Goal: Transaction & Acquisition: Purchase product/service

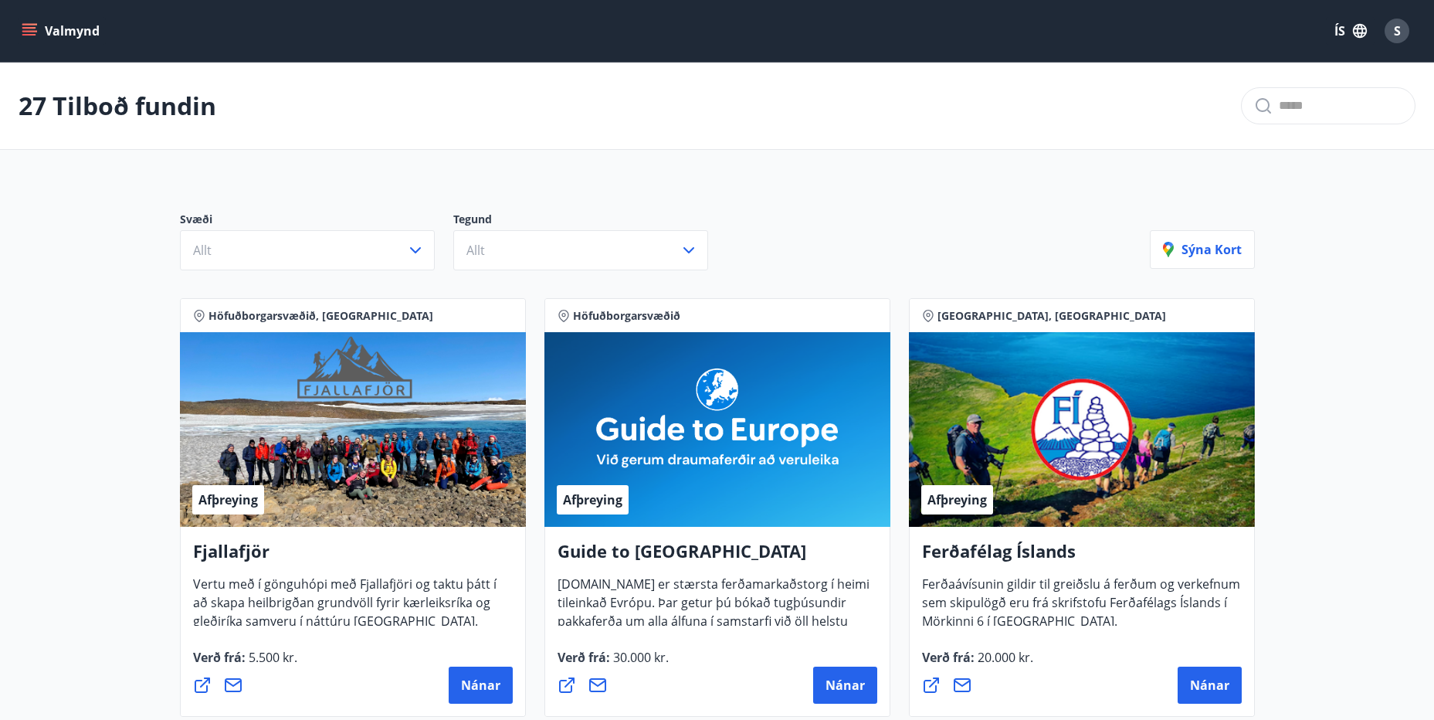
click at [36, 25] on icon "menu" at bounding box center [30, 25] width 17 height 2
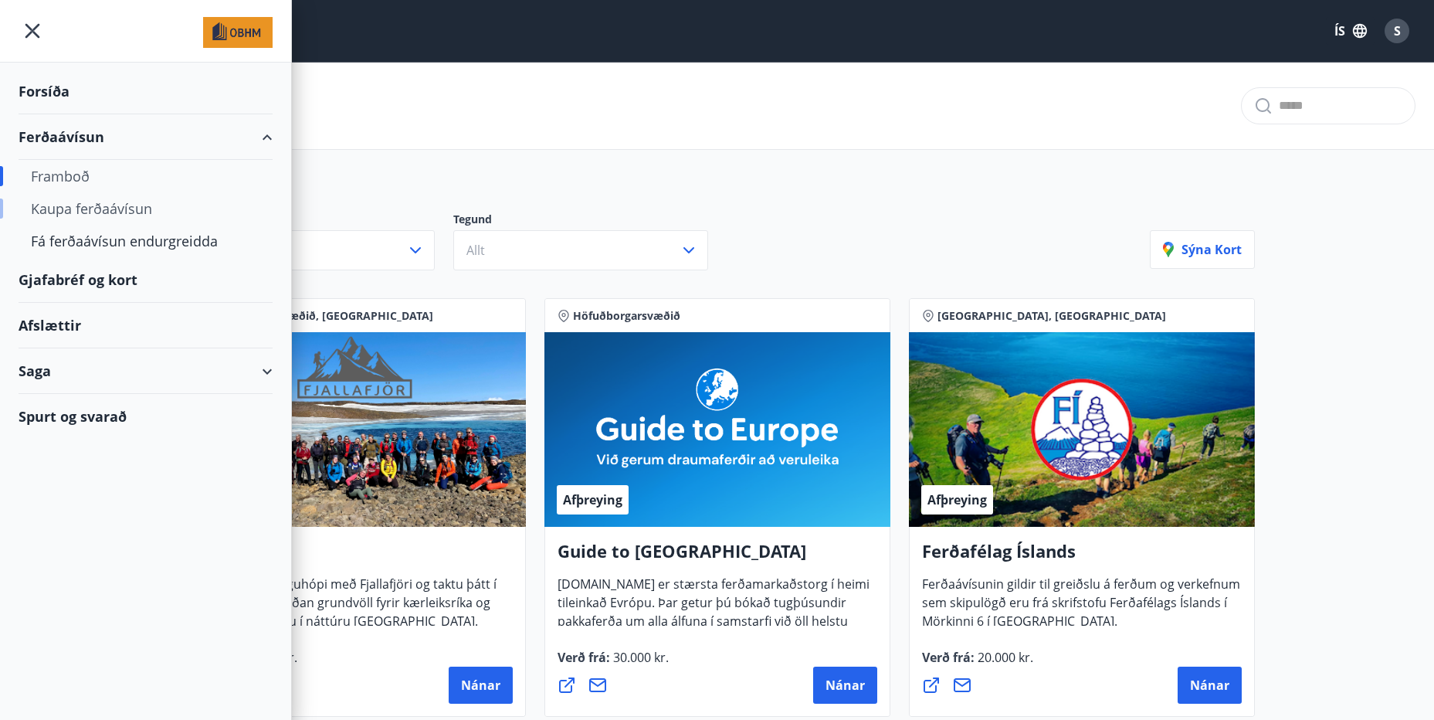
click at [67, 205] on div "Kaupa ferðaávísun" at bounding box center [145, 208] width 229 height 32
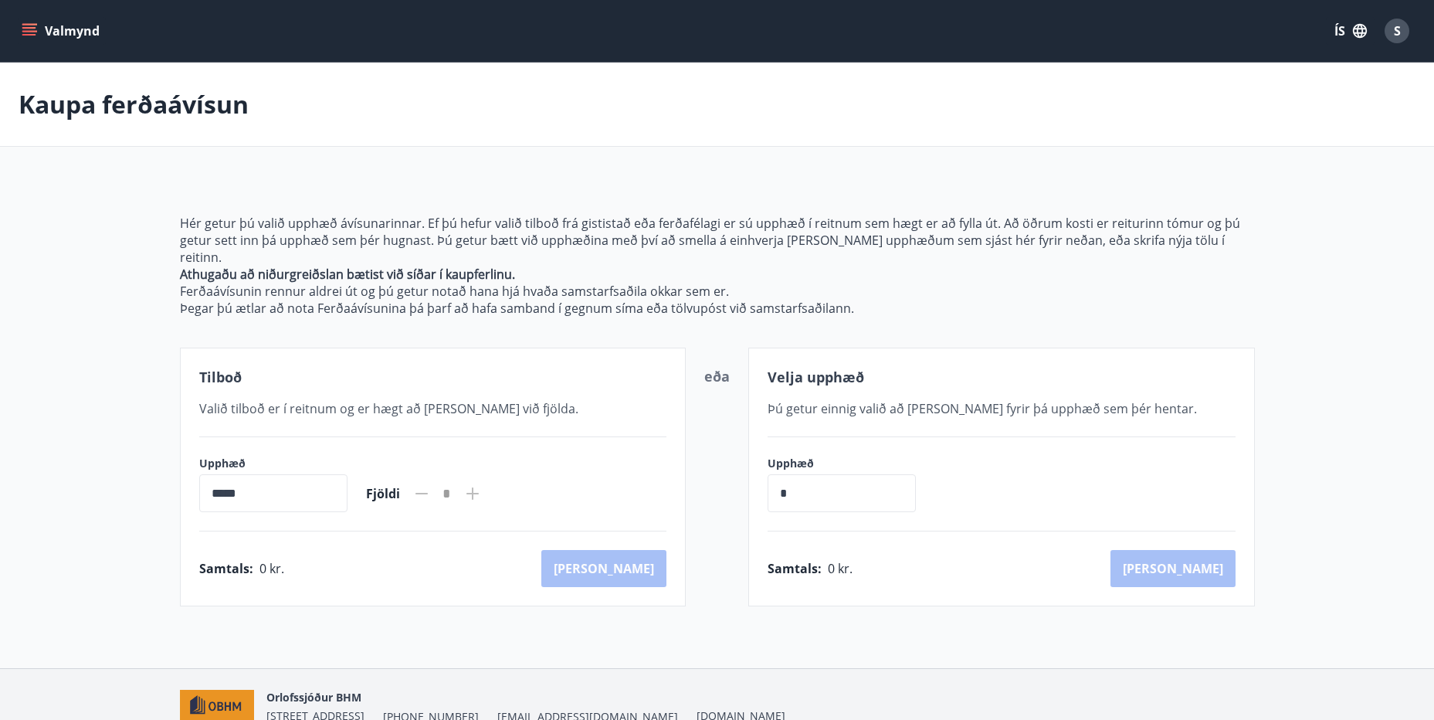
scroll to position [61, 0]
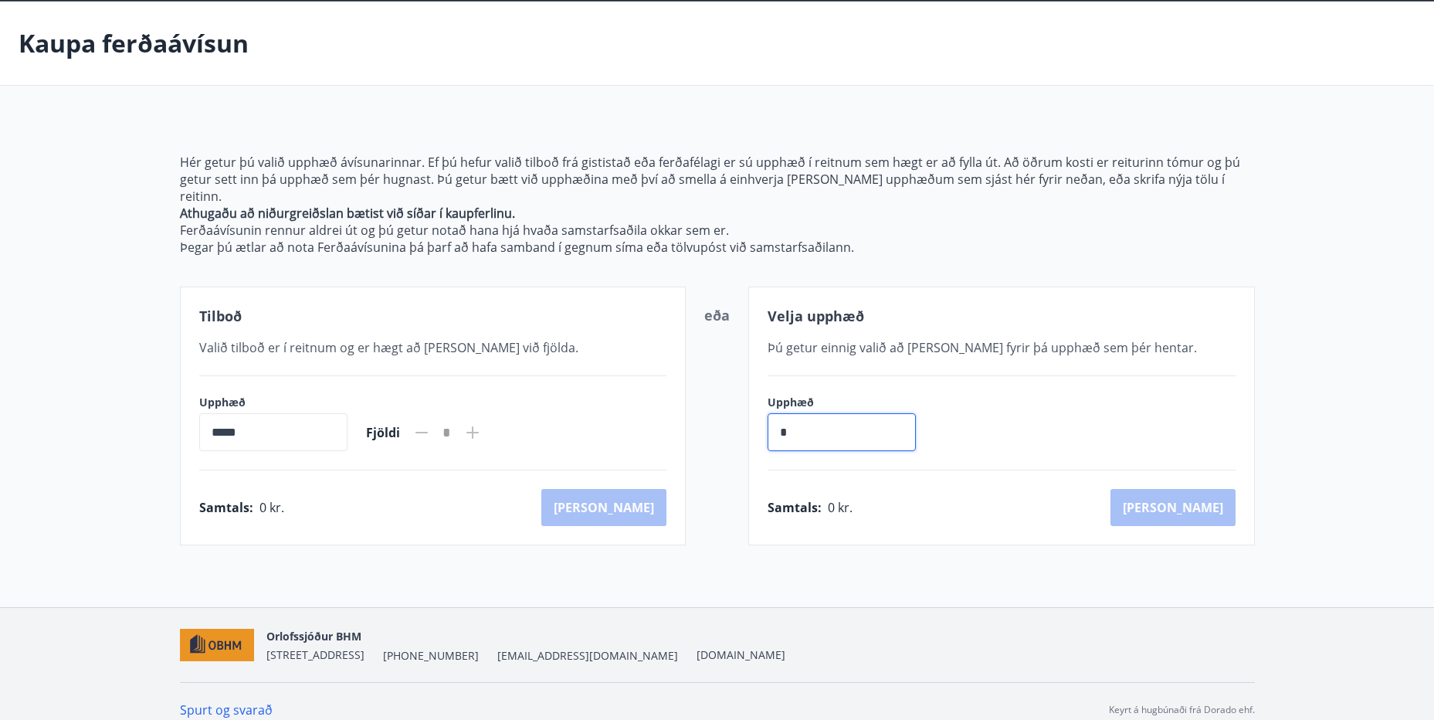
drag, startPoint x: 855, startPoint y: 418, endPoint x: 1063, endPoint y: 378, distance: 212.3
click at [599, 403] on div "Tilboð Valið tilboð er í reitnum og er hægt að [PERSON_NAME] við fjölda. Upphæð…" at bounding box center [717, 415] width 1075 height 259
click at [482, 423] on icon at bounding box center [472, 432] width 19 height 19
click at [479, 426] on icon at bounding box center [472, 432] width 12 height 12
drag, startPoint x: 289, startPoint y: 421, endPoint x: -33, endPoint y: 415, distance: 322.1
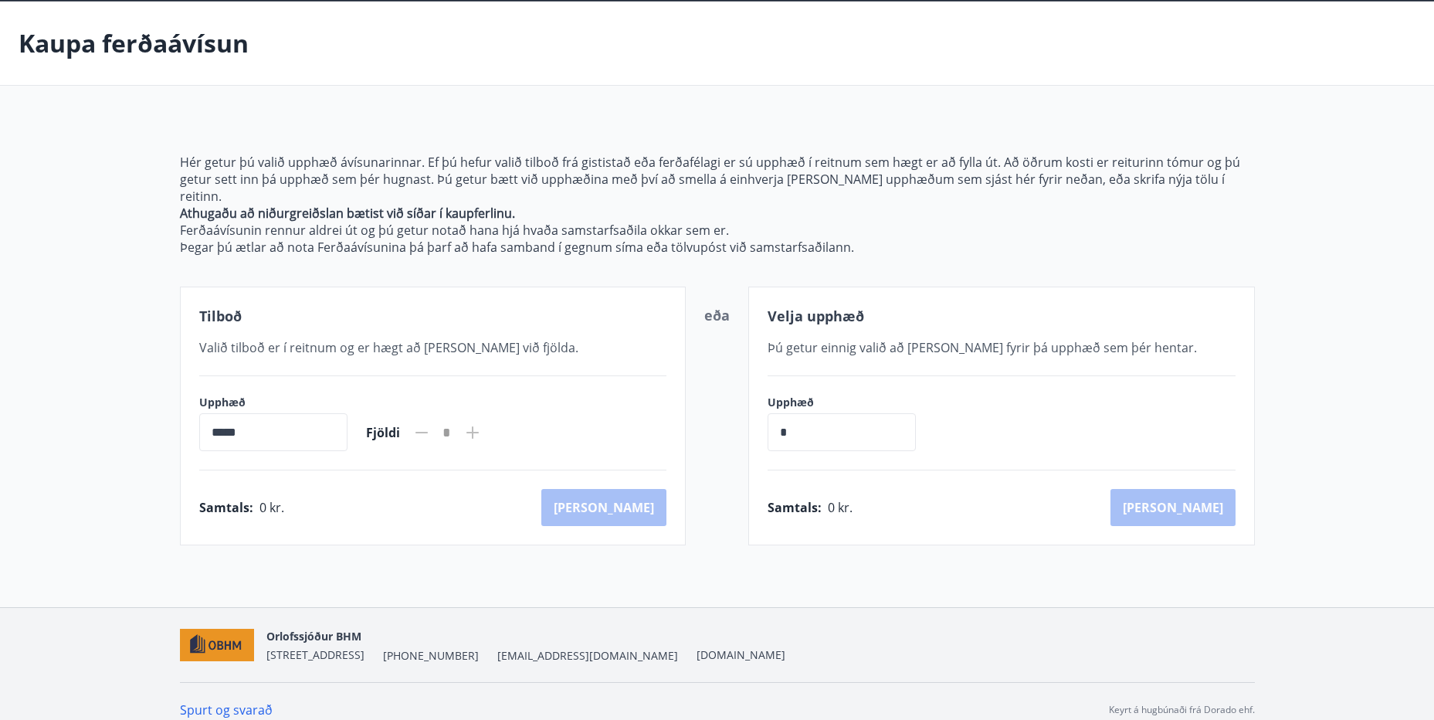
click at [0, 415] on html "Valmynd ÍS S [PERSON_NAME] ferðaávísun Hér getur þú valið upphæð ávísunarinnar.…" at bounding box center [717, 336] width 1434 height 795
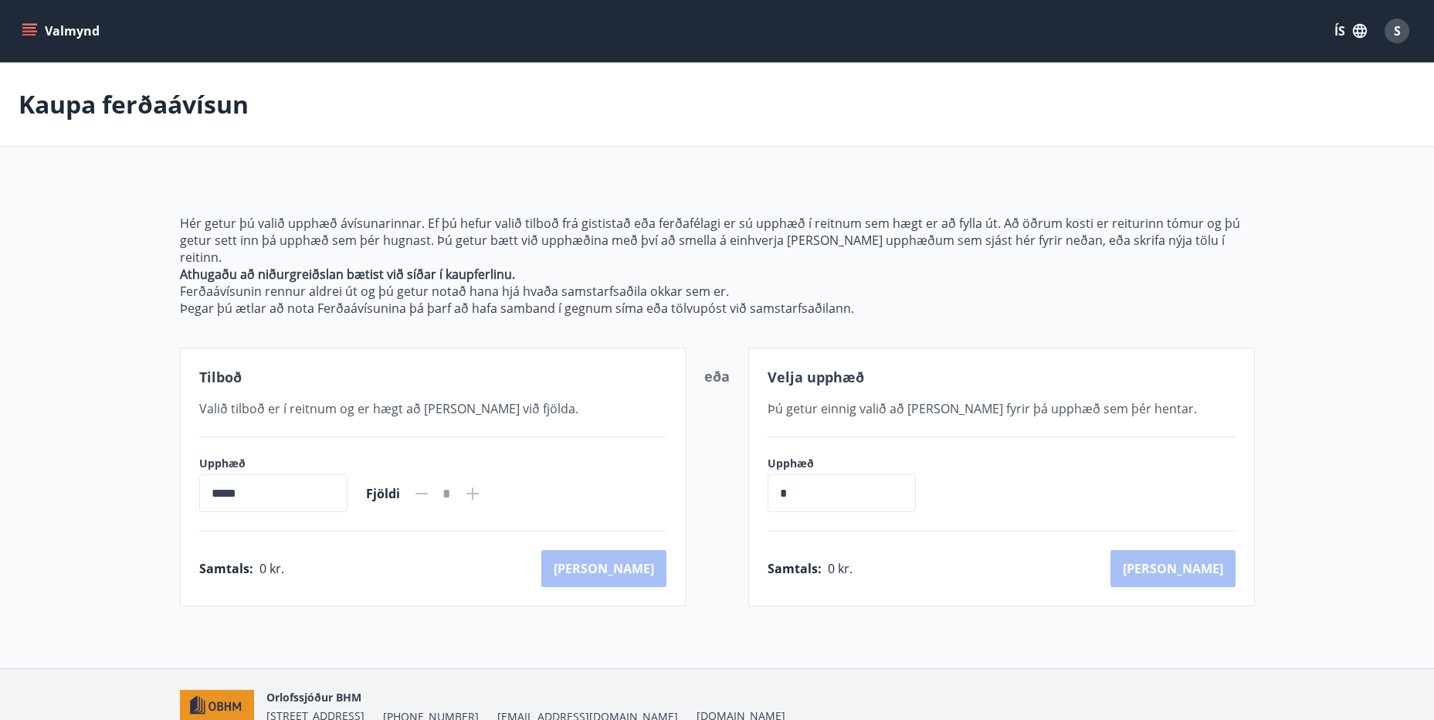
click at [30, 32] on icon "menu" at bounding box center [29, 30] width 15 height 15
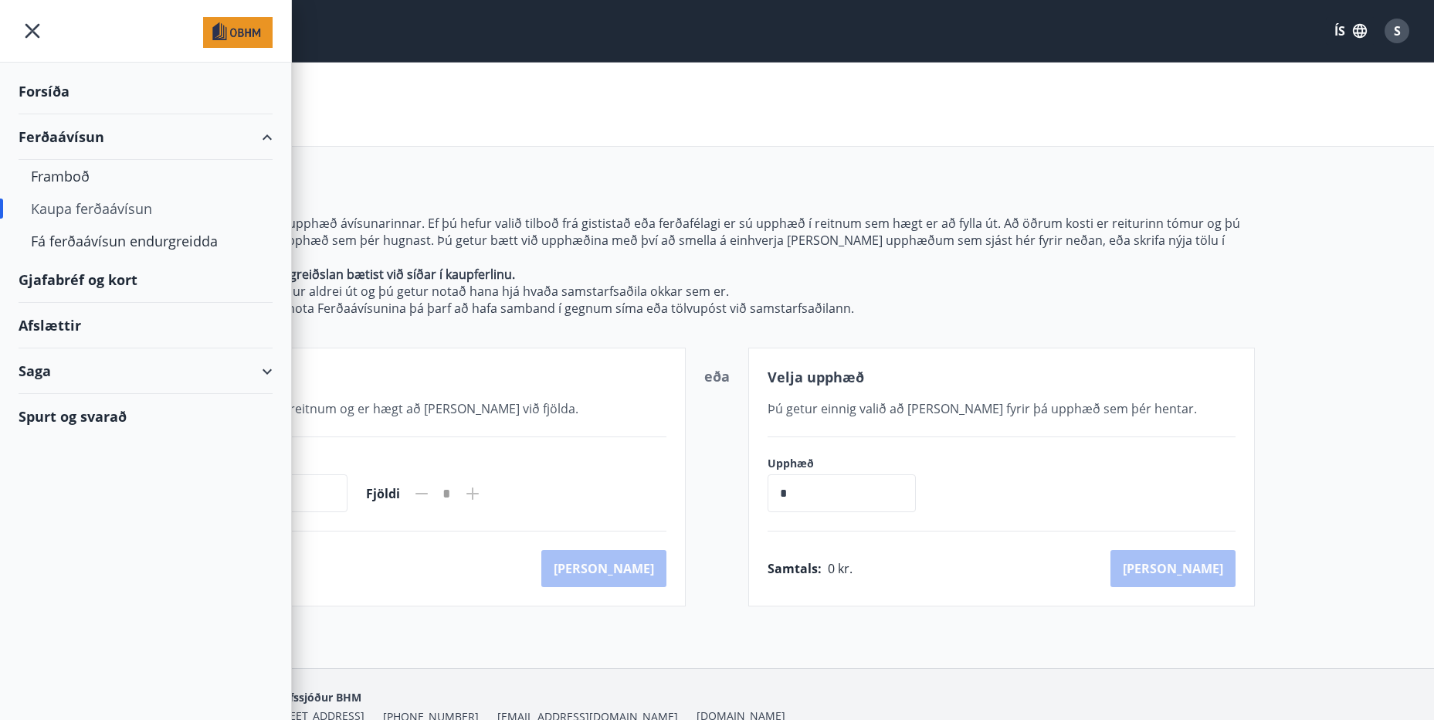
click at [60, 319] on div "Afslættir" at bounding box center [146, 326] width 254 height 46
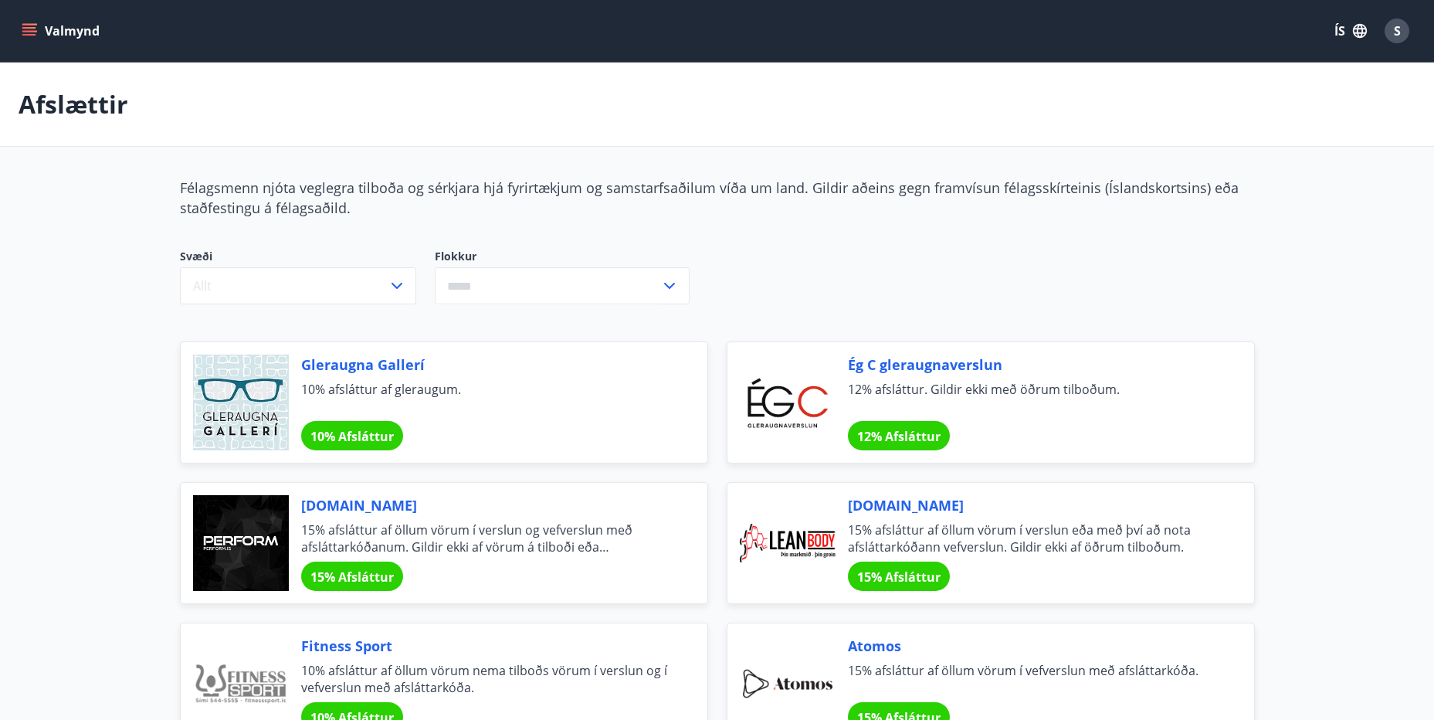
click at [29, 28] on icon "menu" at bounding box center [29, 28] width 14 height 2
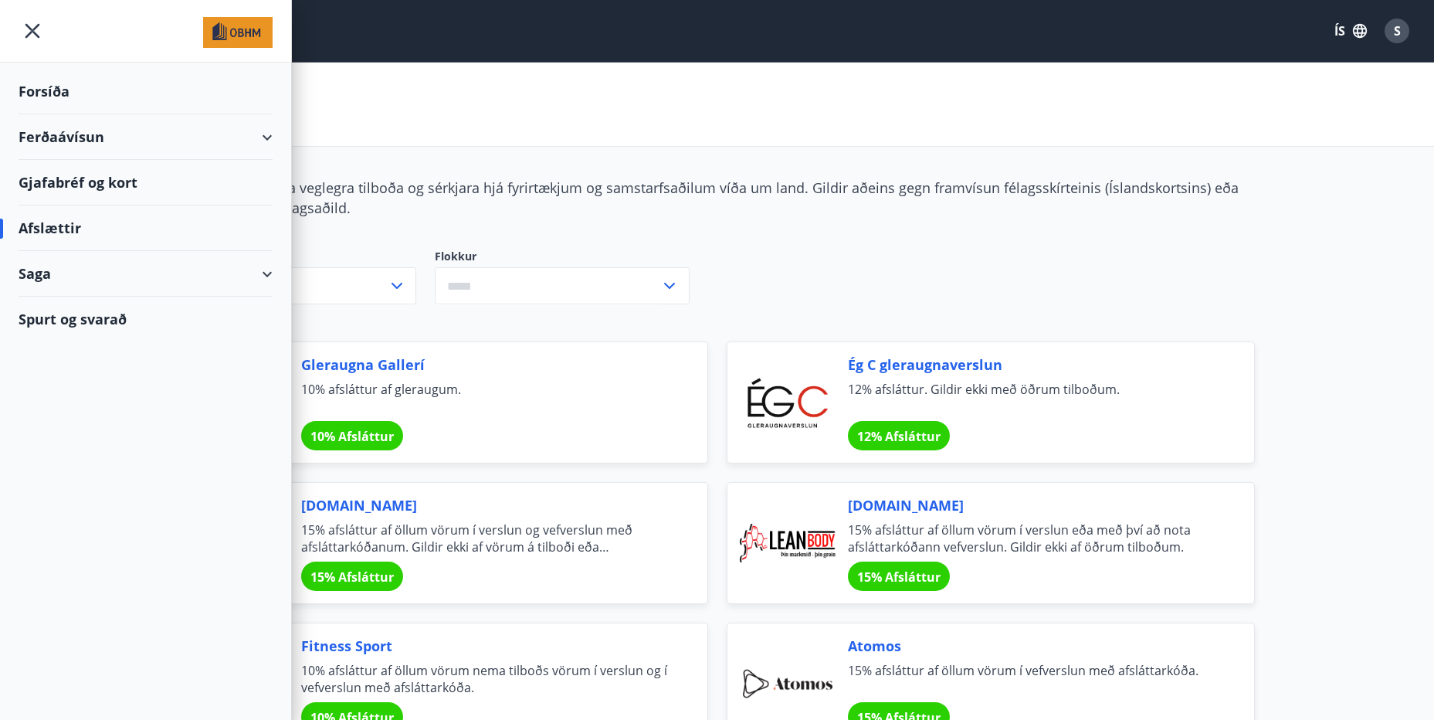
click at [55, 89] on div "Forsíða" at bounding box center [146, 92] width 254 height 46
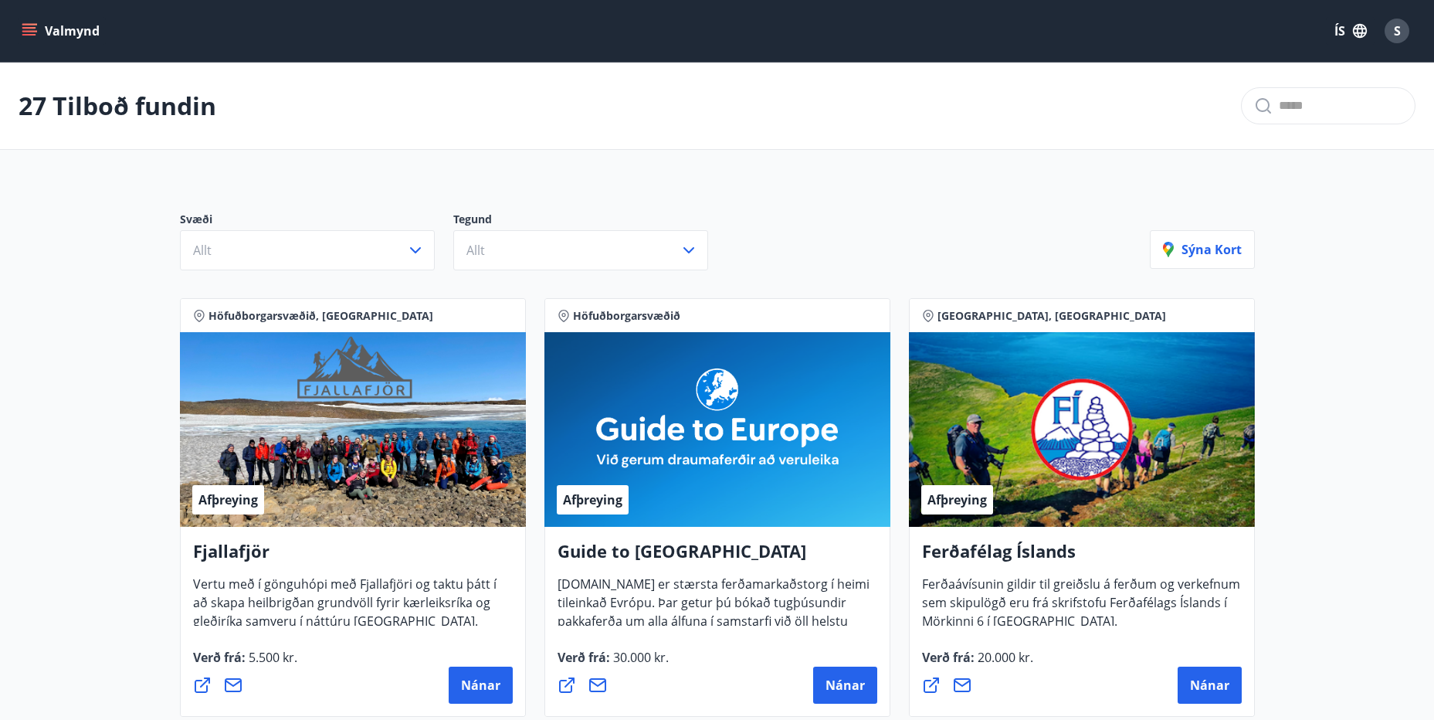
click at [25, 25] on icon "menu" at bounding box center [30, 25] width 17 height 2
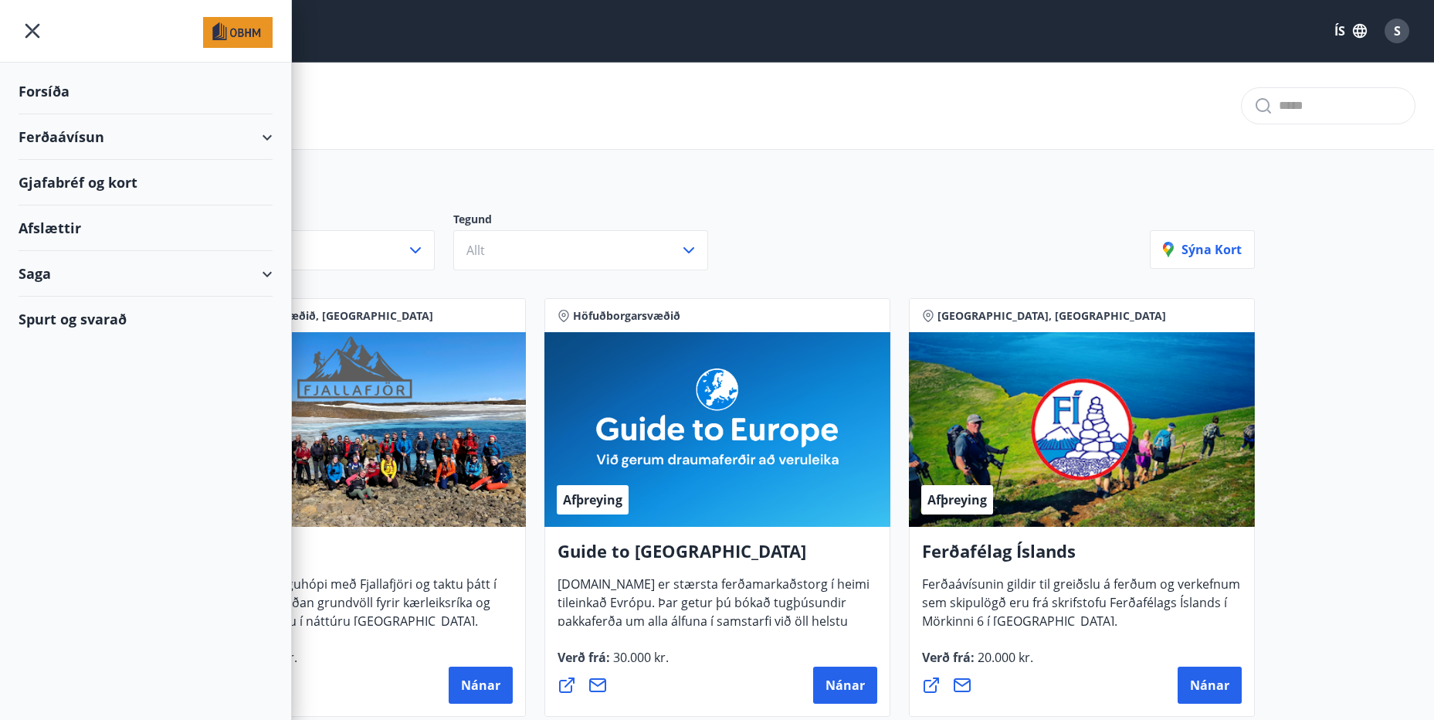
click at [78, 321] on div "Spurt og svarað" at bounding box center [146, 319] width 254 height 45
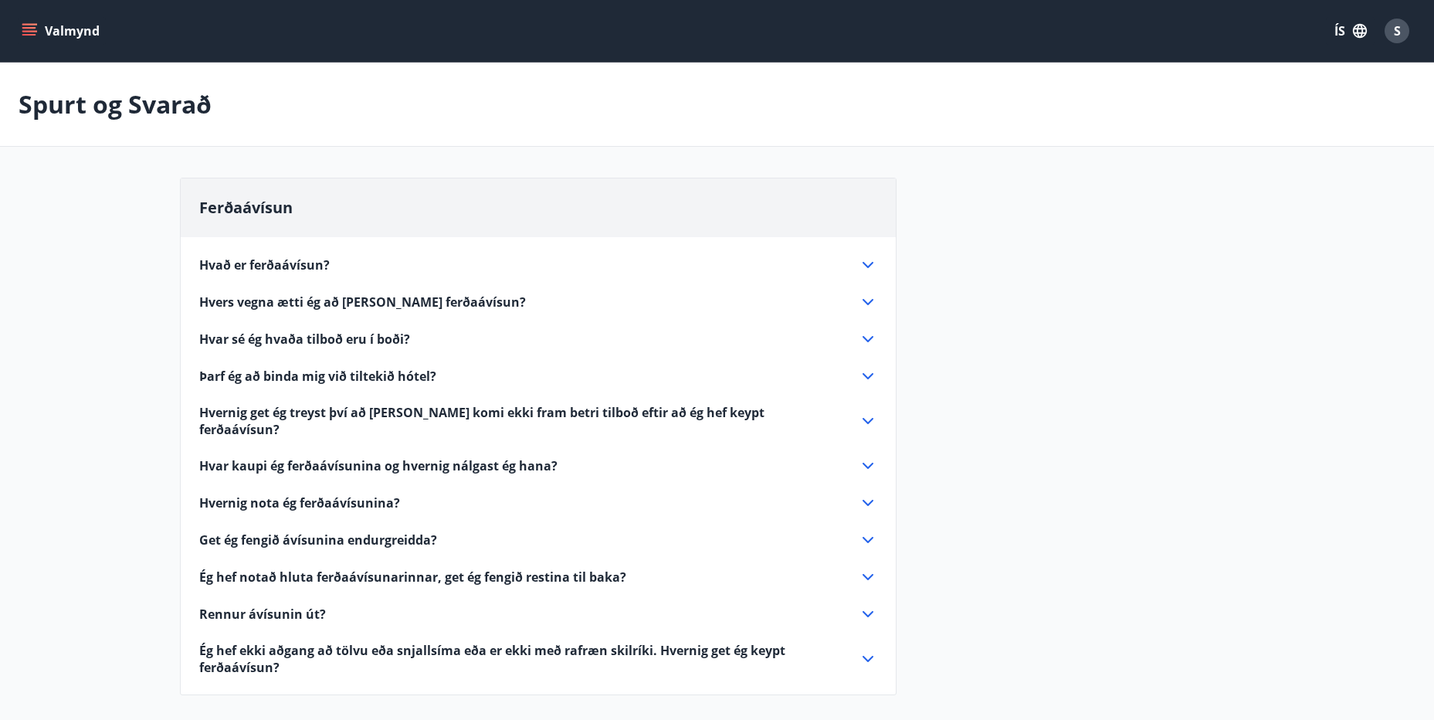
click at [251, 263] on span "Hvað er ferðaávísun?" at bounding box center [264, 264] width 131 height 17
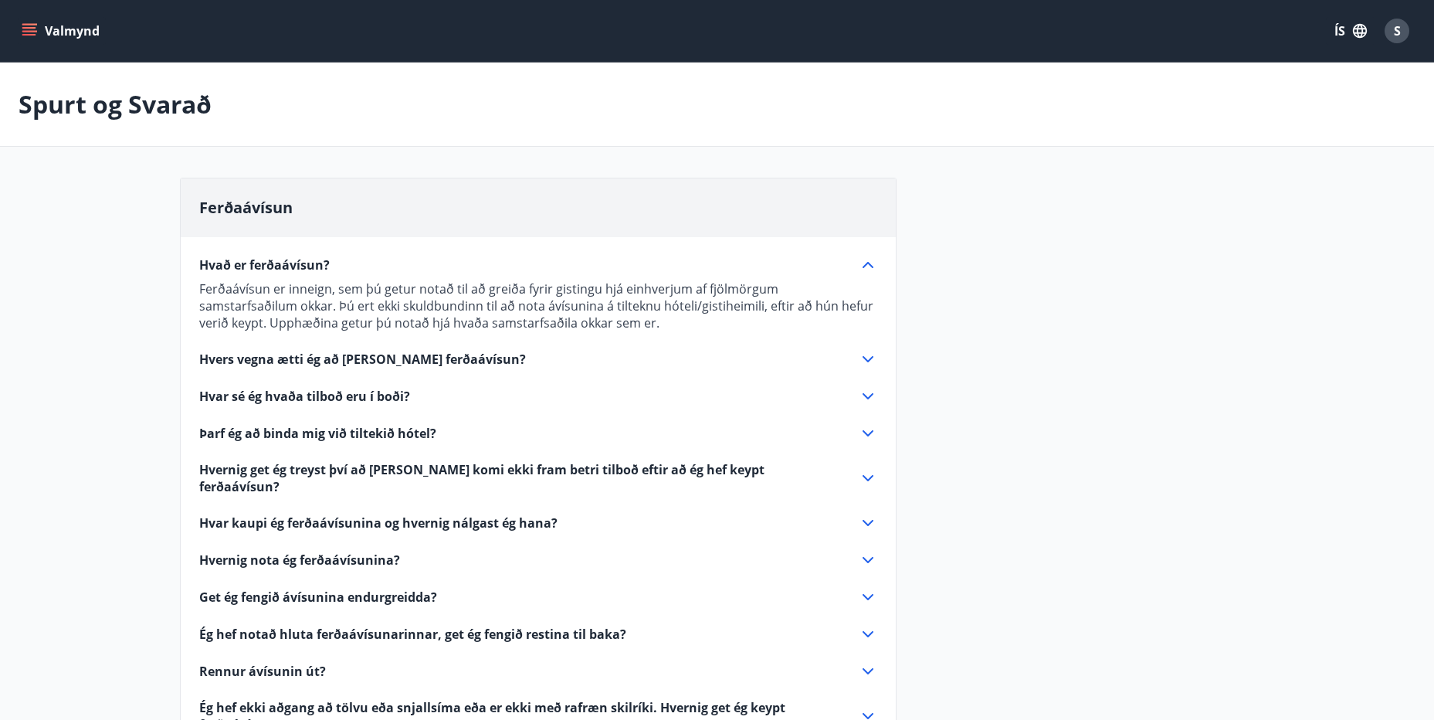
click at [408, 359] on span "Hvers vegna ætti ég að [PERSON_NAME] ferðaávísun?" at bounding box center [362, 359] width 327 height 17
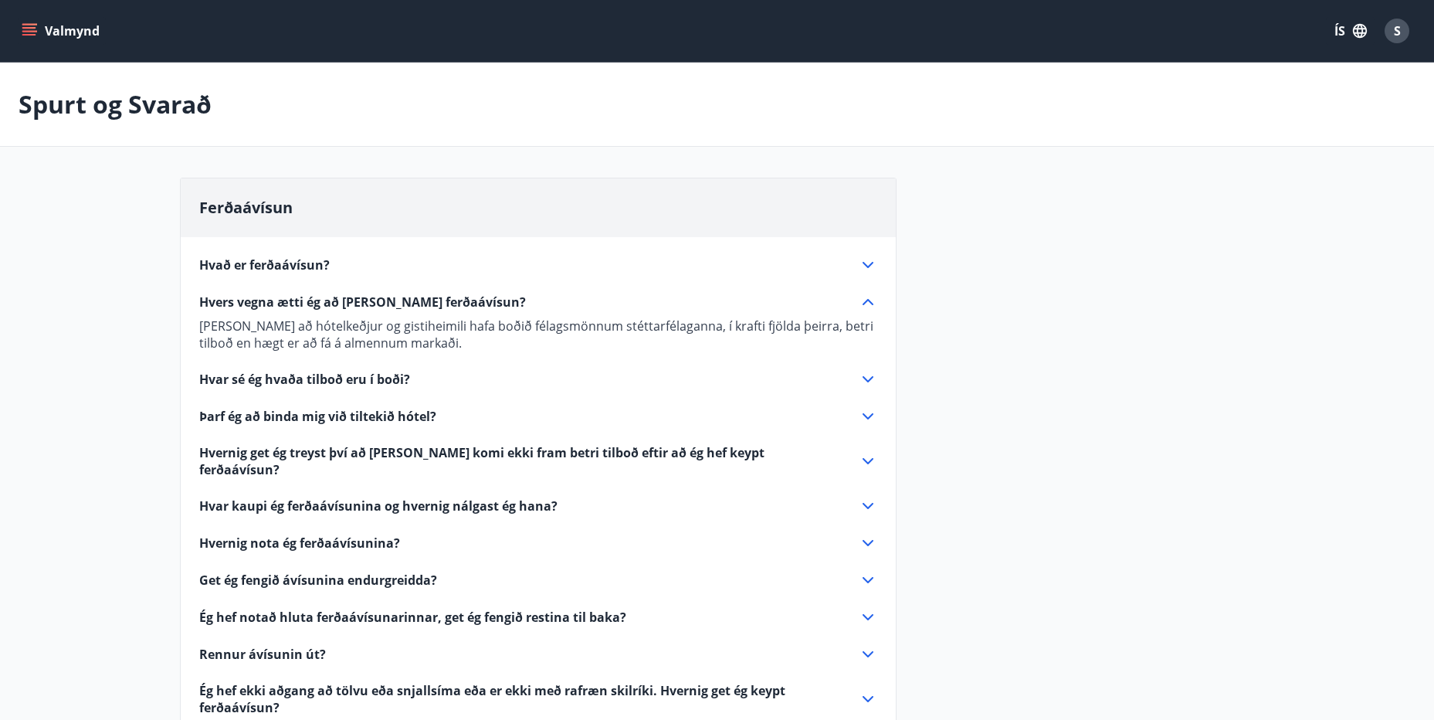
click at [271, 385] on span "Hvar sé ég hvaða tilboð eru í boði?" at bounding box center [304, 379] width 211 height 17
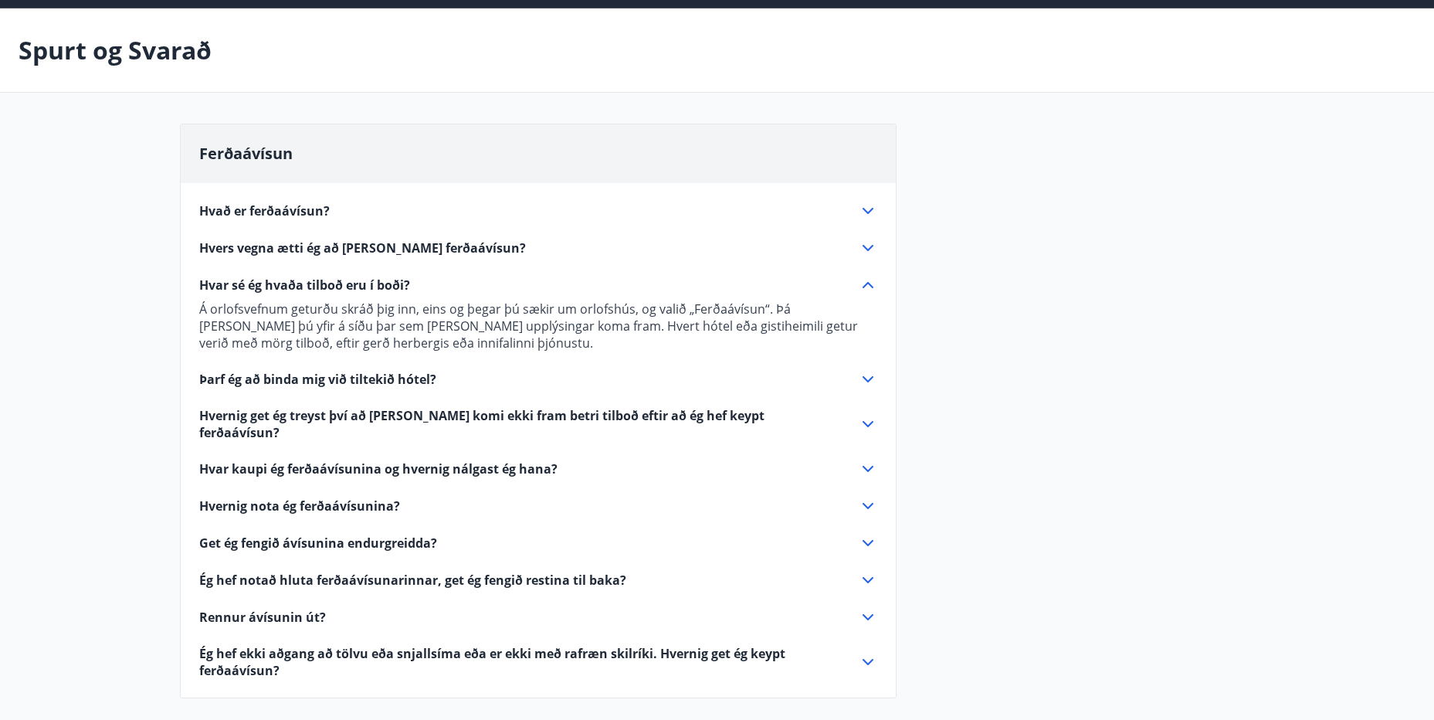
scroll to position [77, 0]
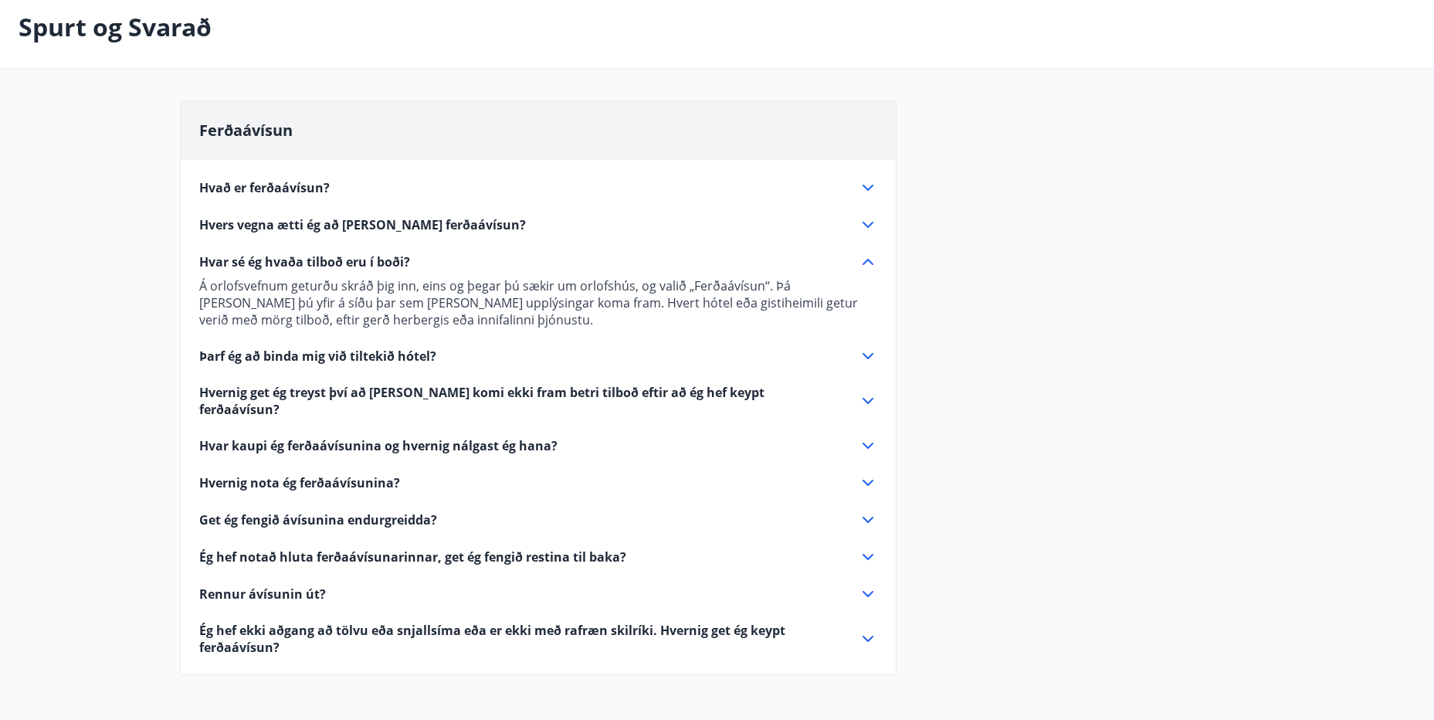
click at [285, 341] on div "Hvað er ferðaávísun? Ferðaávísun er inneign, sem þú getur notað til að greiða f…" at bounding box center [538, 408] width 715 height 496
click at [280, 357] on span "Þarf ég að binda mig við tiltekið hótel?" at bounding box center [317, 355] width 237 height 17
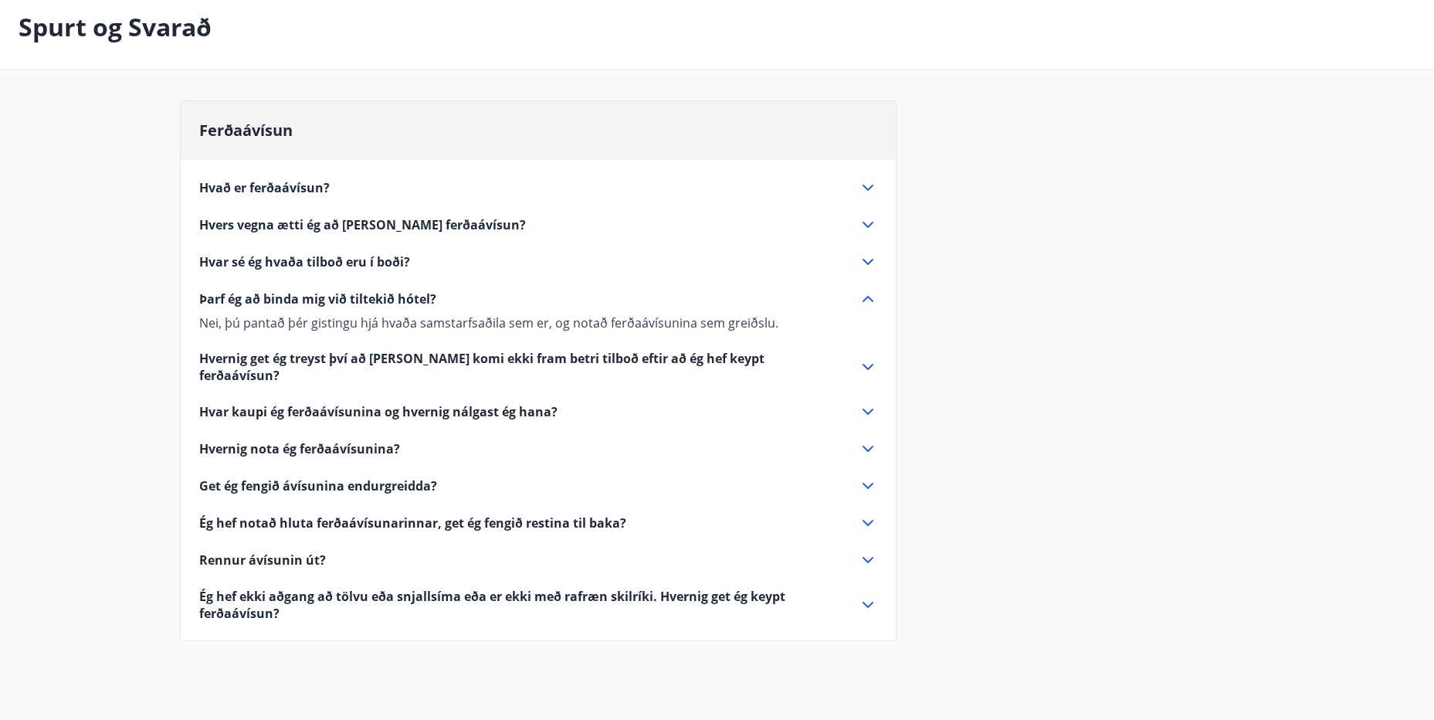
click at [283, 352] on span "Hvernig get ég treyst því að [PERSON_NAME] komi ekki fram betri tilboð eftir að…" at bounding box center [519, 367] width 641 height 34
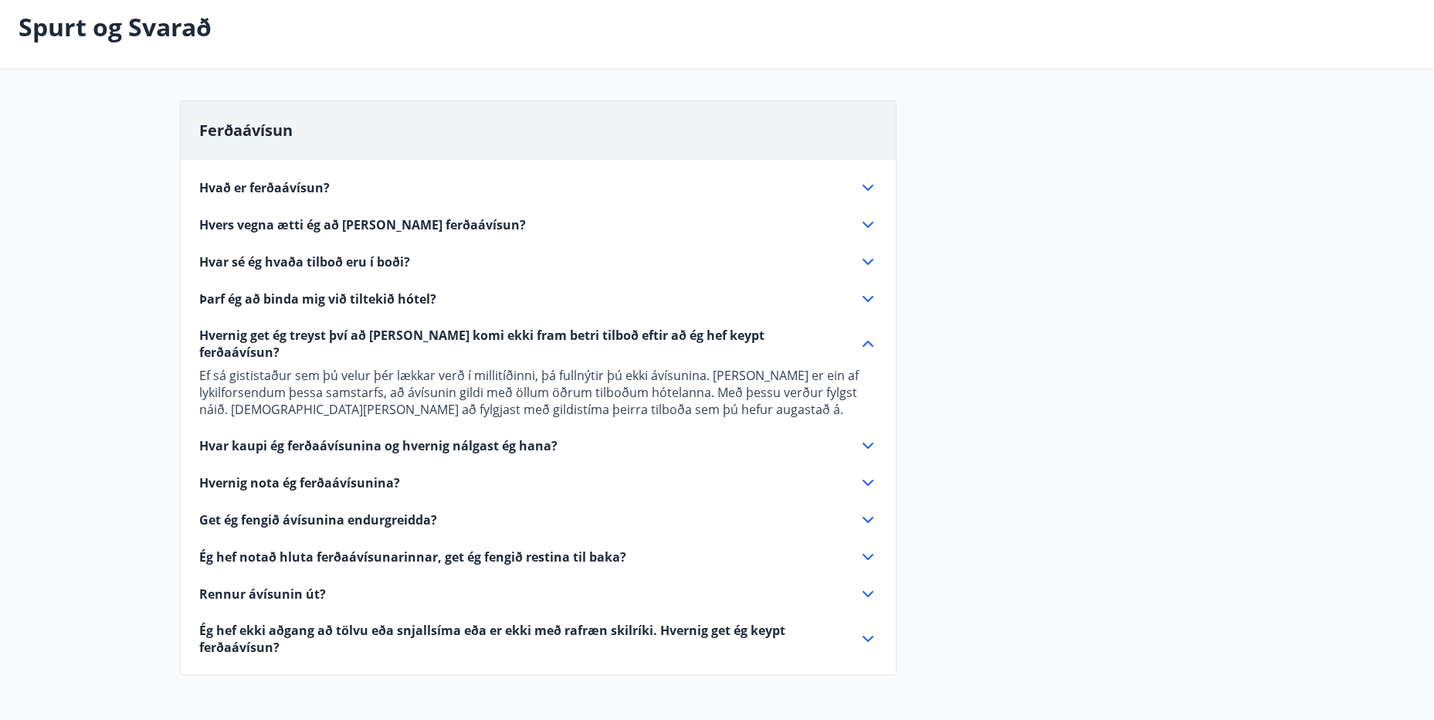
click at [264, 437] on span "Hvar kaupi ég ferðaávísunina og hvernig nálgast ég hana?" at bounding box center [378, 445] width 358 height 17
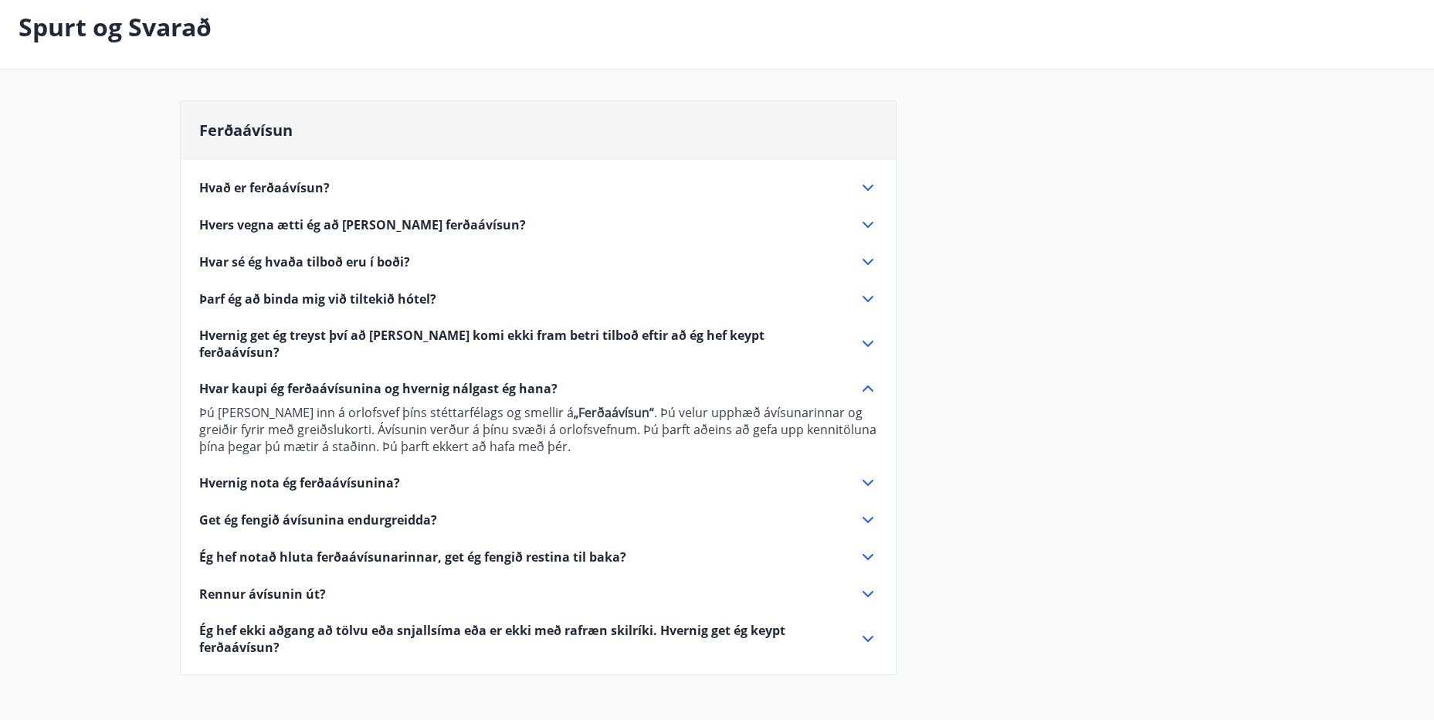
click at [251, 474] on span "Hvernig nota ég ferðaávísunina?" at bounding box center [299, 482] width 201 height 17
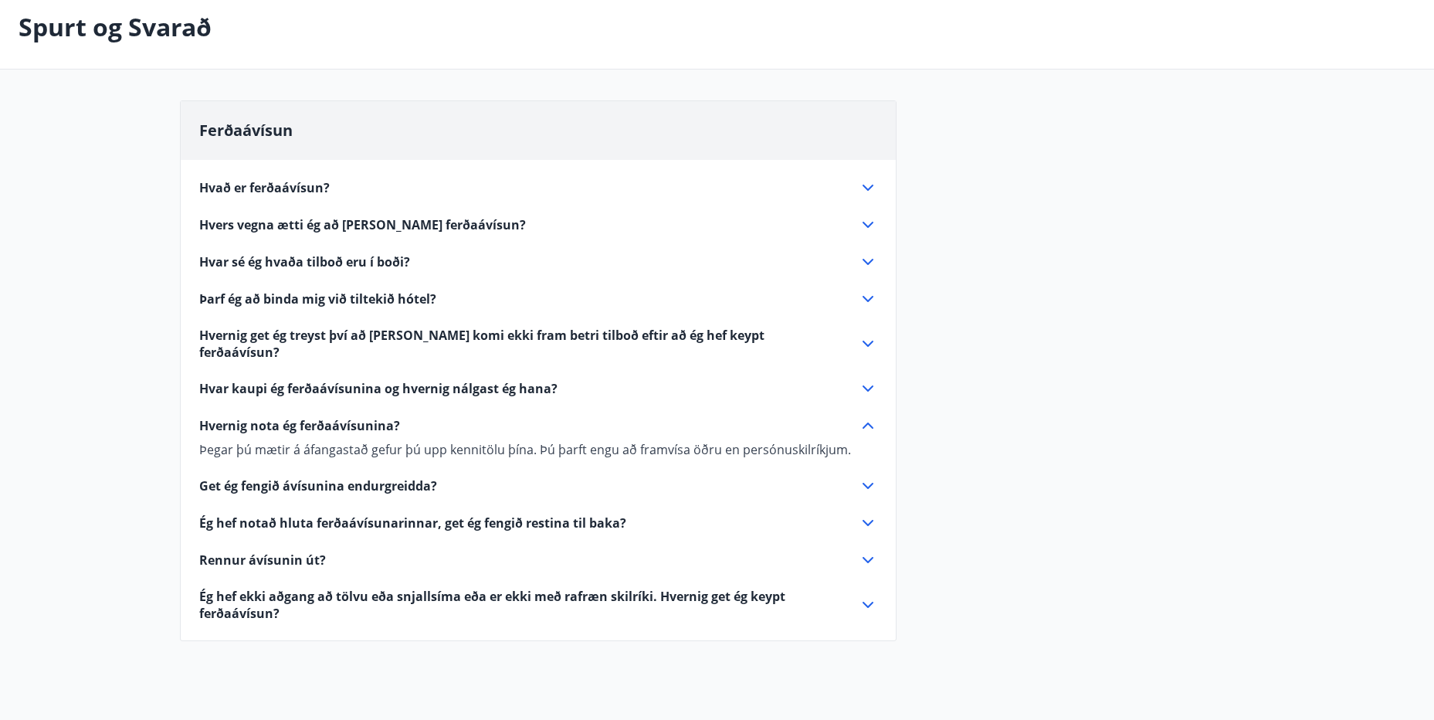
click at [258, 477] on span "Get ég fengið ávísunina endurgreidda?" at bounding box center [318, 485] width 238 height 17
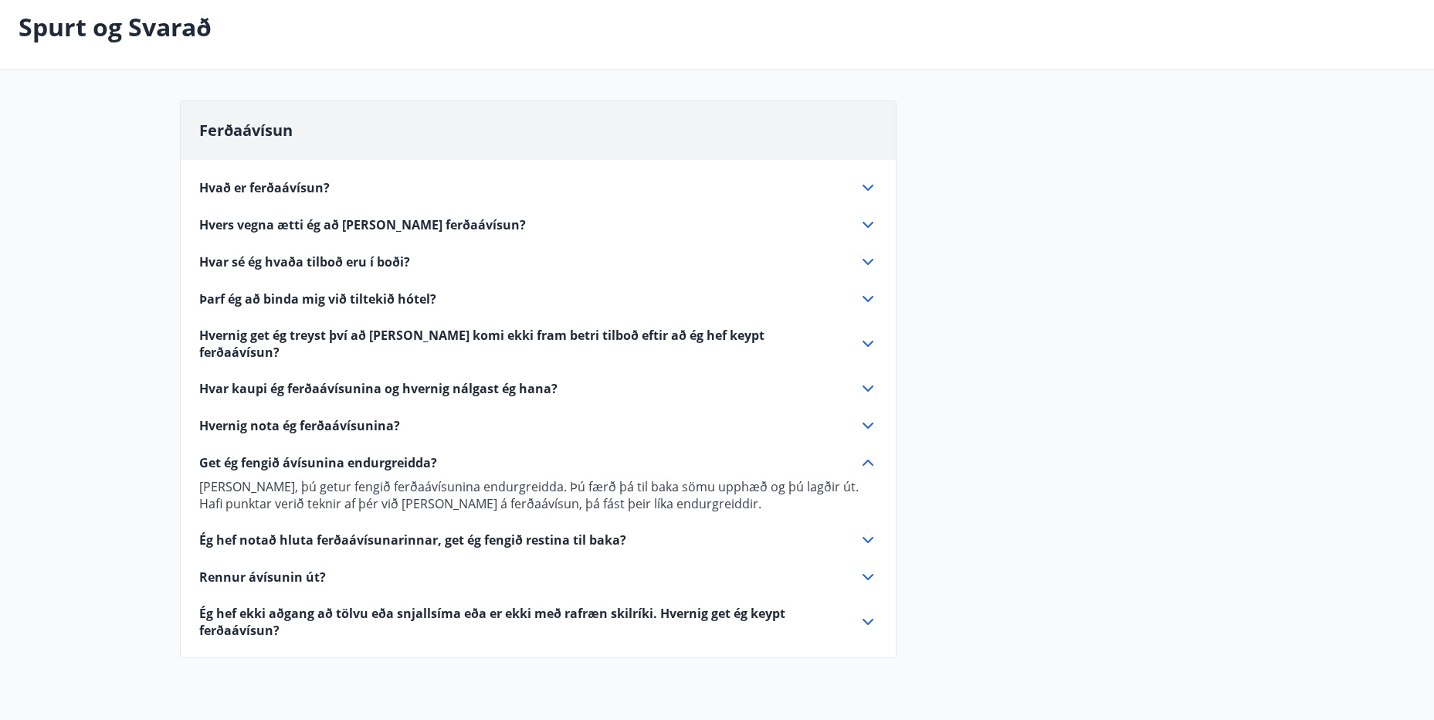
click at [256, 531] on span "Ég hef notað hluta ferðaávísunarinnar, get ég fengið restina til baka?" at bounding box center [412, 539] width 427 height 17
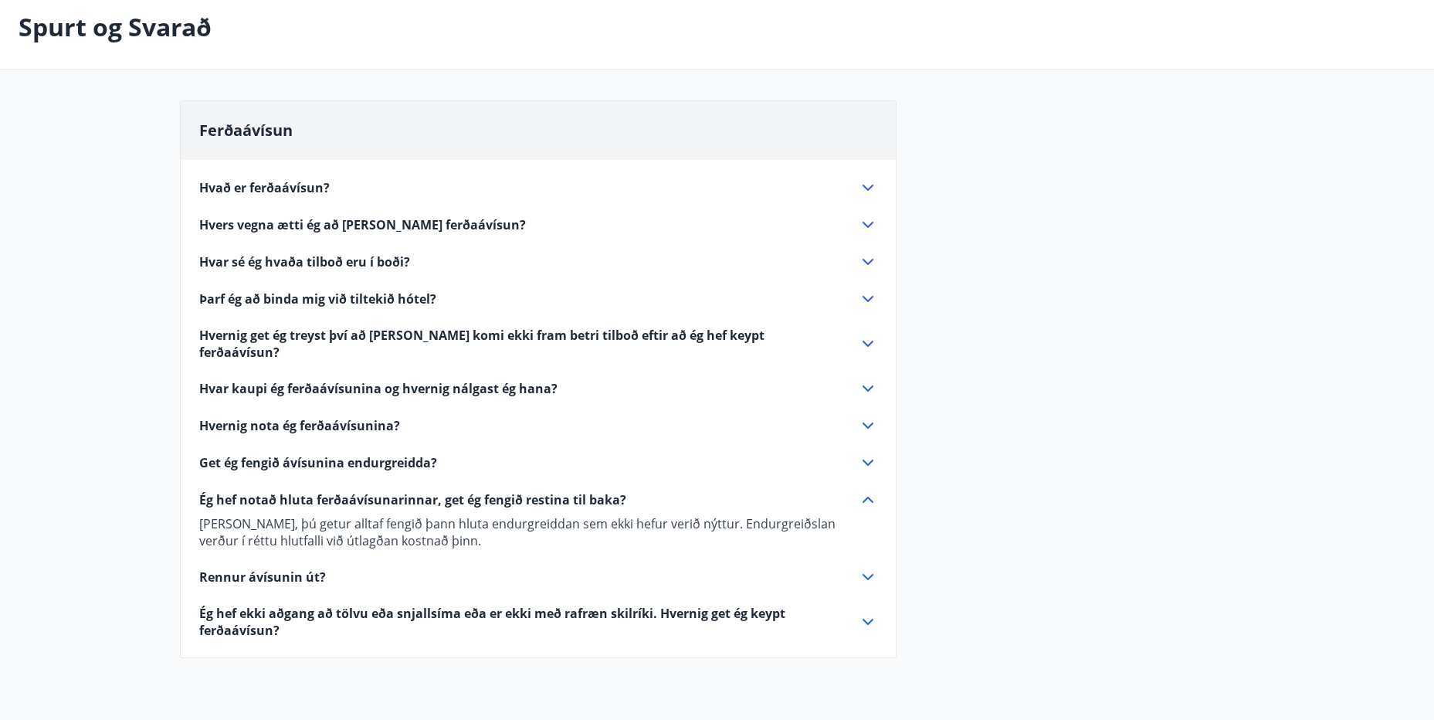
click at [240, 605] on span "Ég hef ekki aðgang að tölvu eða snjallsíma eða er ekki með rafræn skilríki. Hve…" at bounding box center [519, 622] width 641 height 34
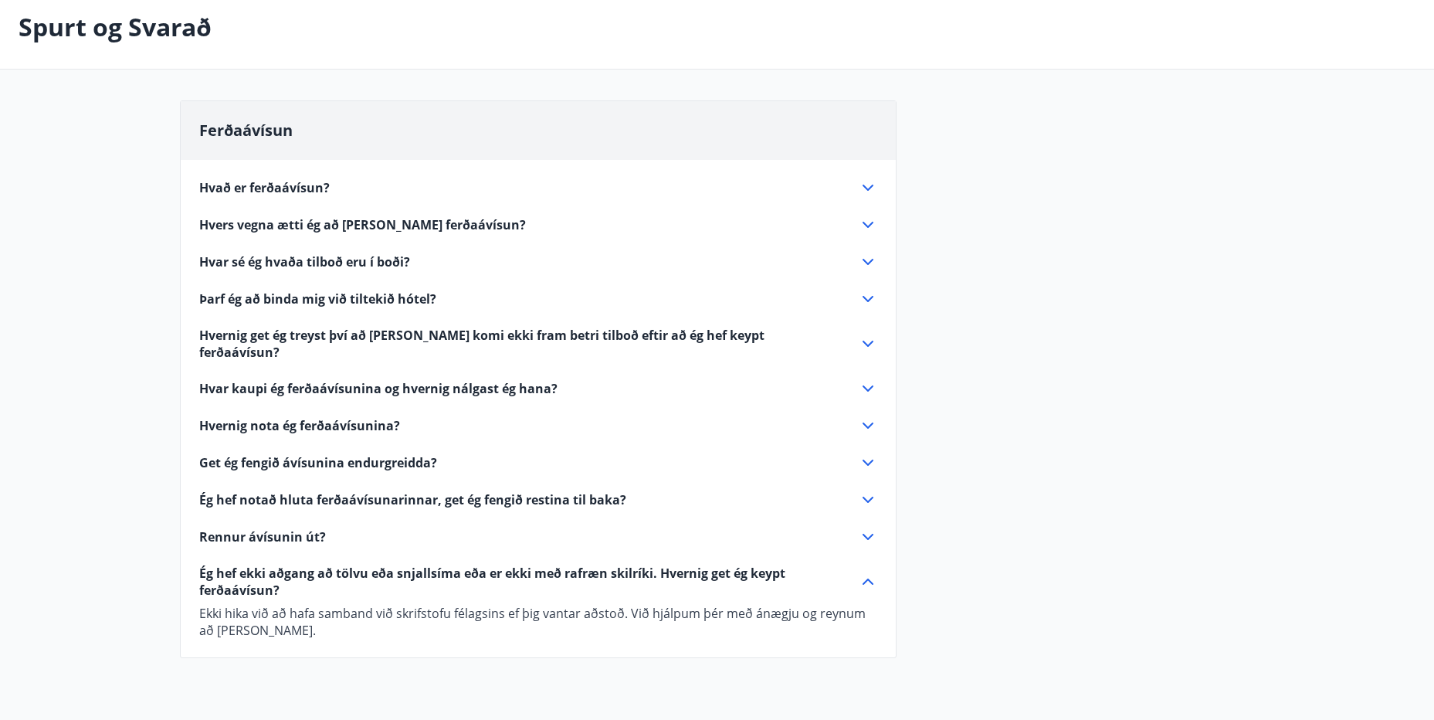
scroll to position [0, 0]
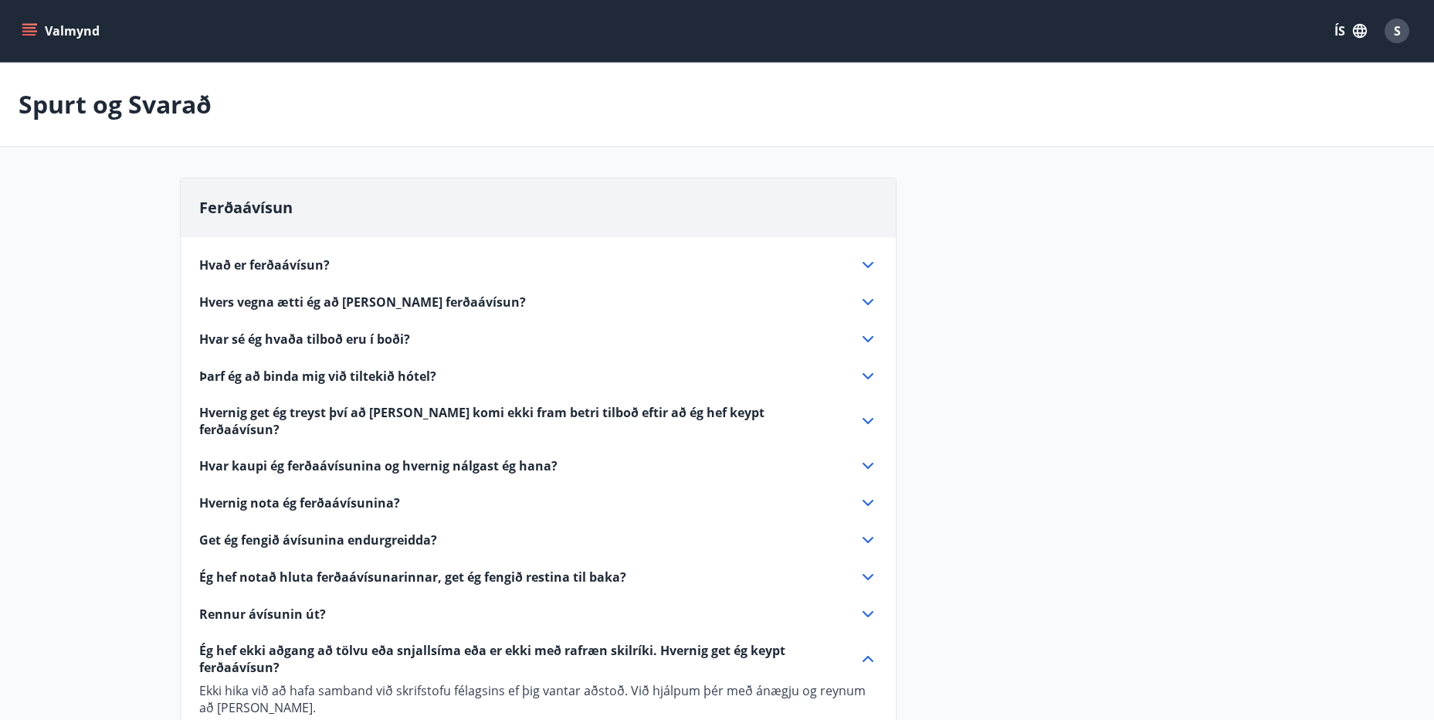
click at [32, 32] on icon "menu" at bounding box center [29, 30] width 15 height 15
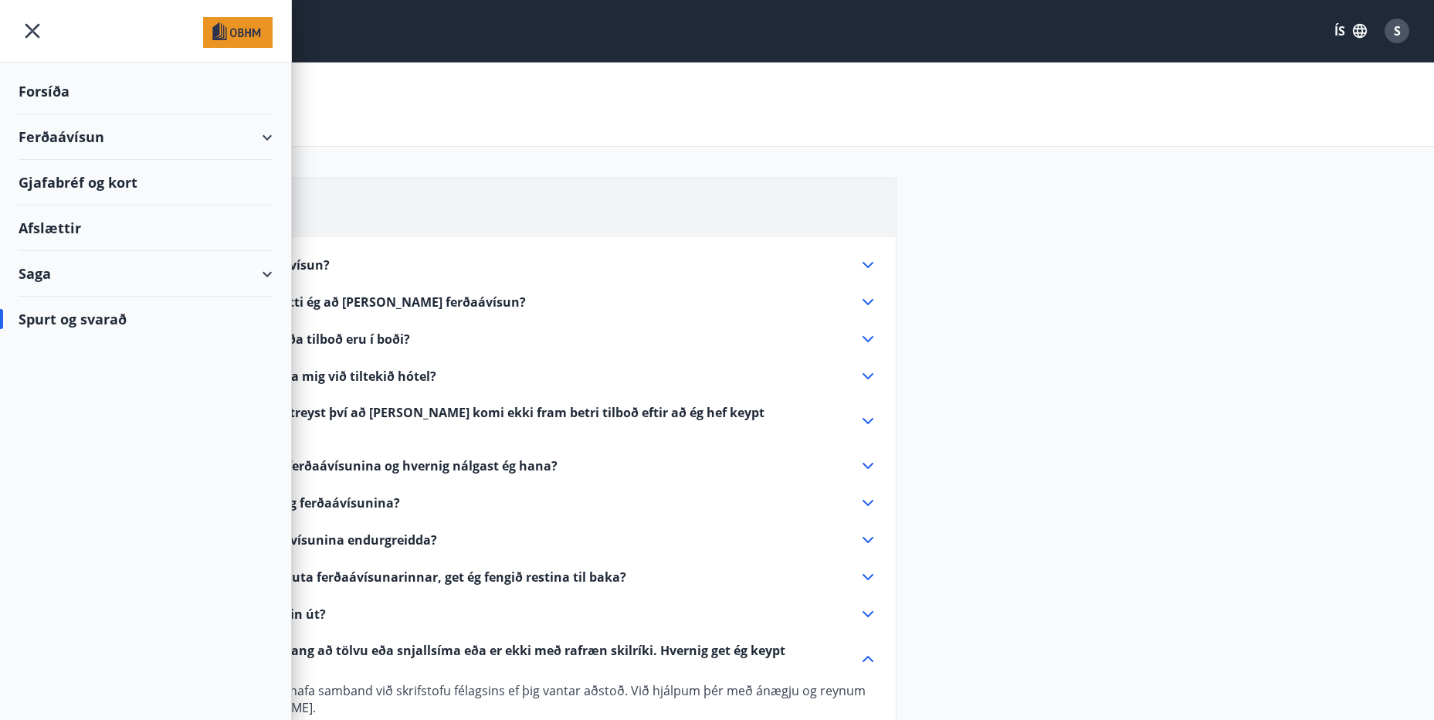
click at [78, 131] on div "Ferðaávísun" at bounding box center [146, 137] width 254 height 46
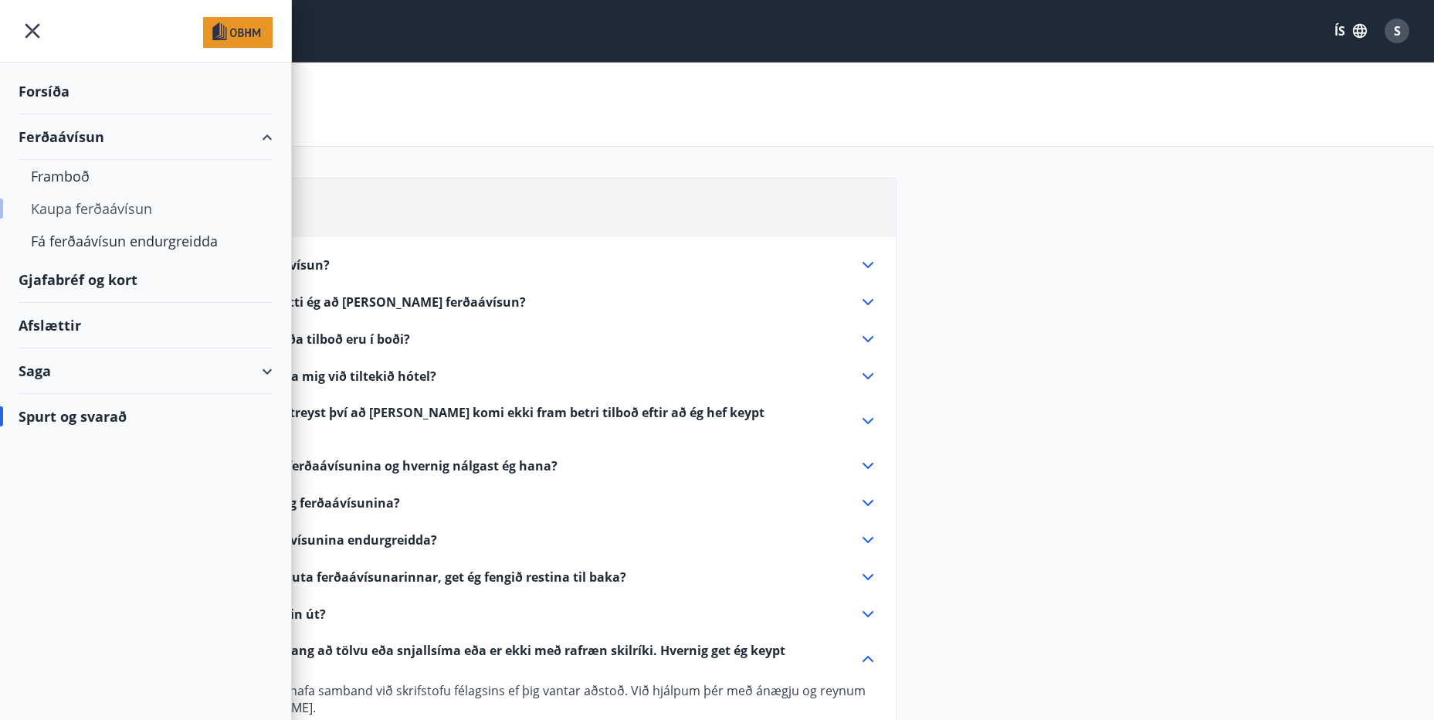
click at [86, 213] on div "Kaupa ferðaávísun" at bounding box center [145, 208] width 229 height 32
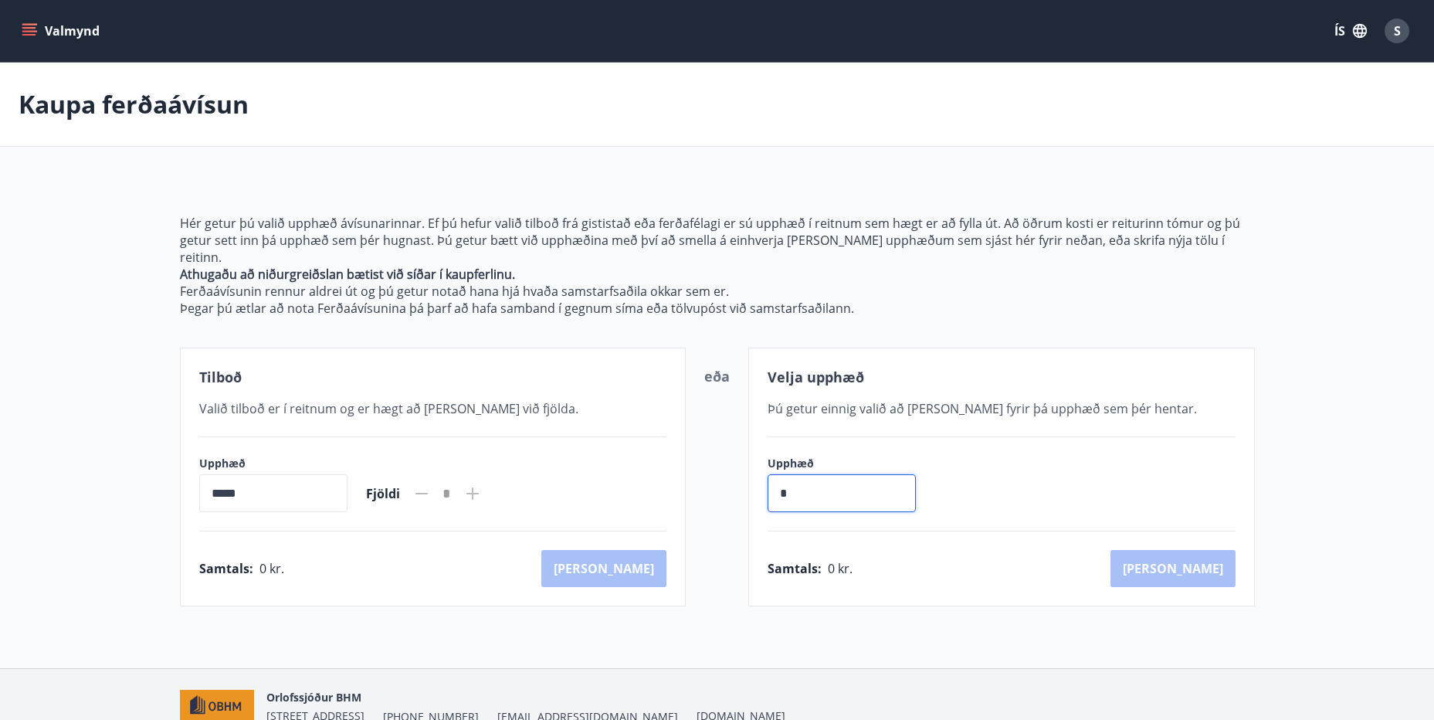
drag, startPoint x: 838, startPoint y: 480, endPoint x: 561, endPoint y: 465, distance: 277.6
click at [561, 465] on div "Tilboð Valið tilboð er í reitnum og er hægt að [PERSON_NAME] við fjölda. Upphæð…" at bounding box center [717, 476] width 1075 height 259
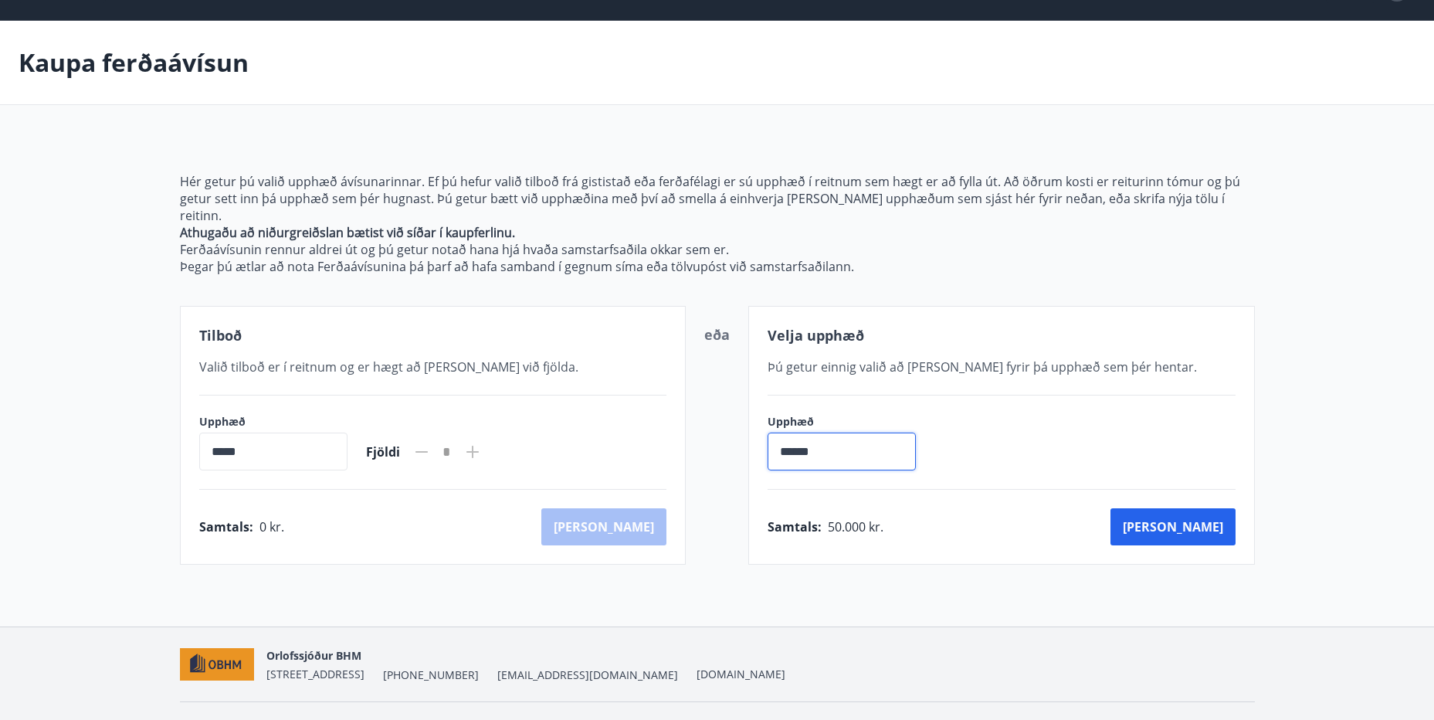
scroll to position [61, 0]
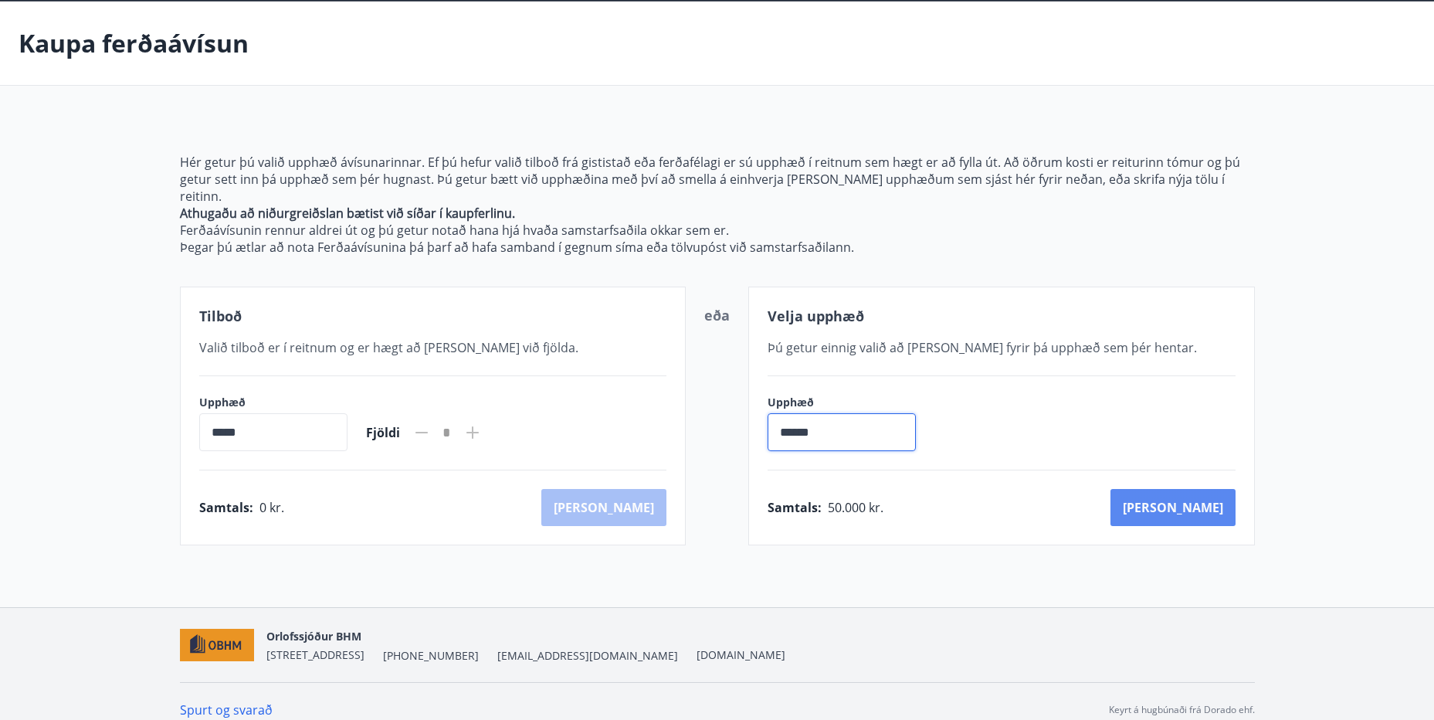
type input "******"
click at [1208, 496] on button "[PERSON_NAME]" at bounding box center [1172, 507] width 125 height 37
